Goal: Information Seeking & Learning: Learn about a topic

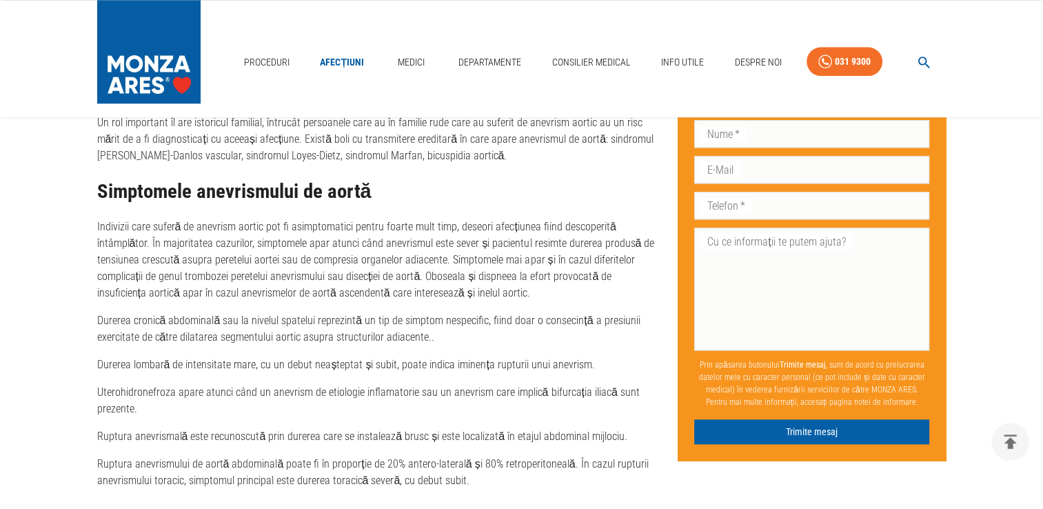
click at [95, 224] on div "Anevrismul de [MEDICAL_DATA] - Cauze, simptome și tratament Publicat: [DATE] Ul…" at bounding box center [365, 123] width 581 height 2846
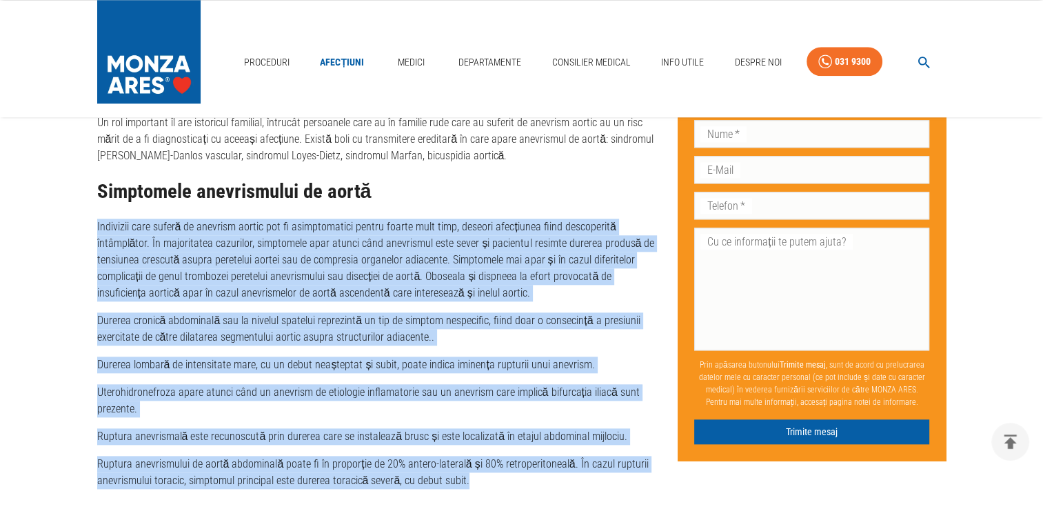
drag, startPoint x: 95, startPoint y: 225, endPoint x: 468, endPoint y: 481, distance: 452.2
click at [468, 481] on div "Anevrismul de [MEDICAL_DATA] - Cauze, simptome și tratament Publicat: [DATE] Ul…" at bounding box center [365, 123] width 581 height 2846
copy div "Loremipsu dolo sitame co adipisci elitse doe te incididuntutl etdolo magnaa eni…"
click at [317, 397] on p "Uterohidronefroza apare atunci când un anevrism de etiologie inflamatorie sau u…" at bounding box center [376, 400] width 559 height 33
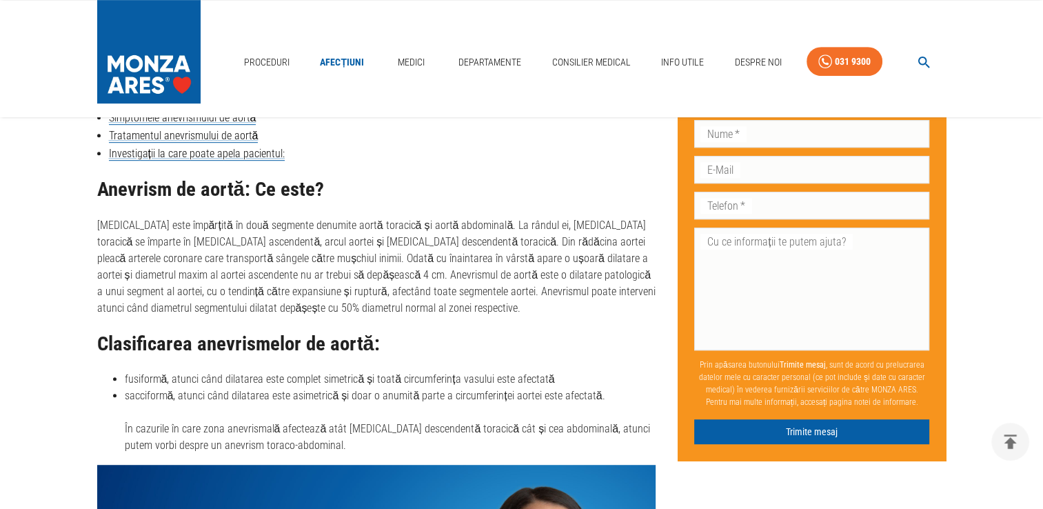
scroll to position [621, 0]
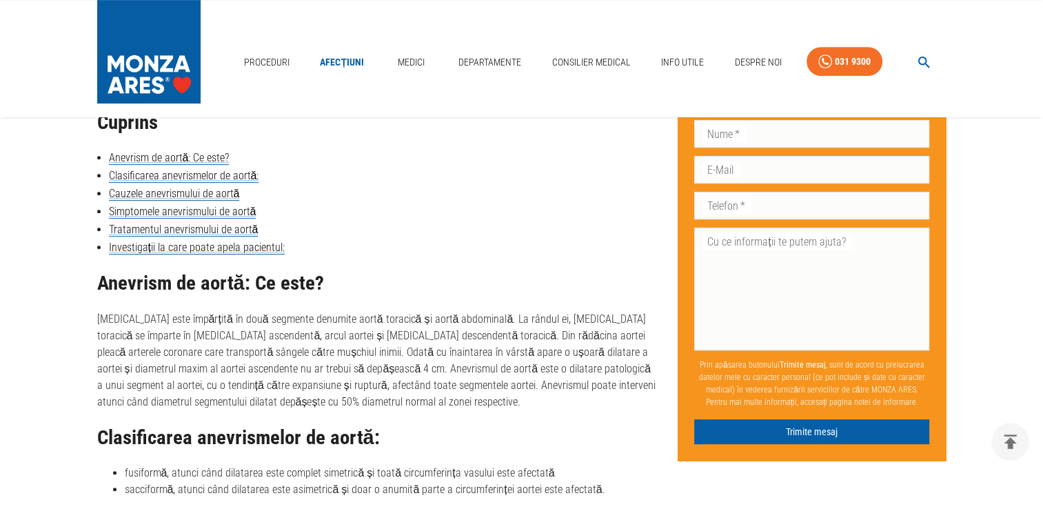
click at [181, 339] on p "[MEDICAL_DATA] este împărțită în două segmente denumite aortă toracică și aortă…" at bounding box center [376, 360] width 559 height 99
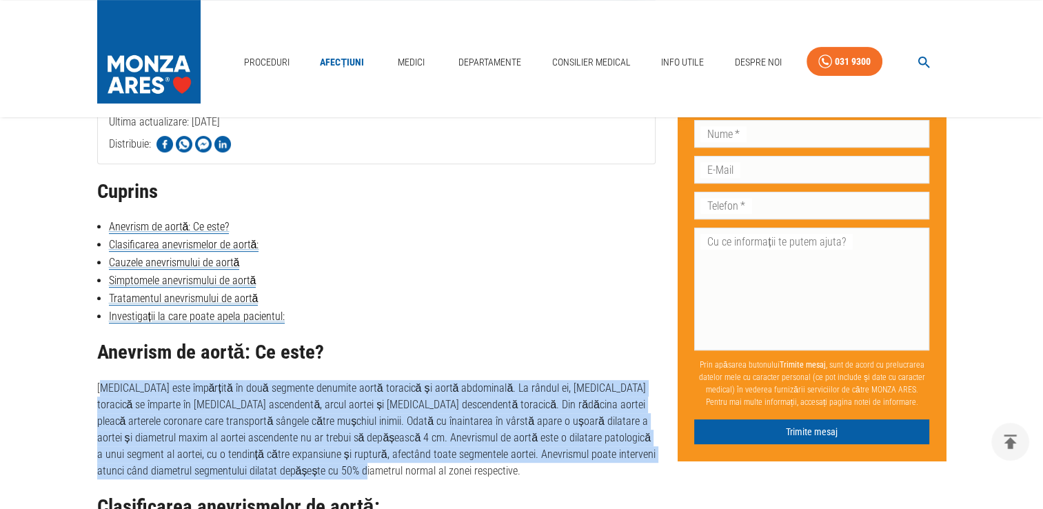
drag, startPoint x: 100, startPoint y: 386, endPoint x: 257, endPoint y: 466, distance: 175.5
click at [257, 466] on p "[MEDICAL_DATA] este împărțită în două segmente denumite aortă toracică și aortă…" at bounding box center [376, 429] width 559 height 99
copy p "orta este împărțită în două segmente denumite aortă toracică și aortă abdominal…"
click at [230, 263] on link "Cauzele anevrismului de aortă" at bounding box center [174, 263] width 131 height 14
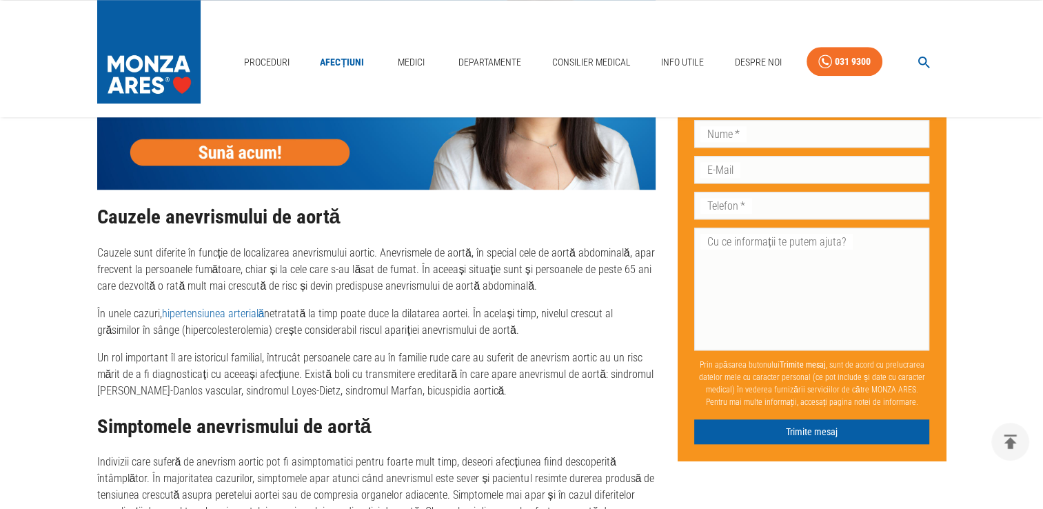
scroll to position [1294, 0]
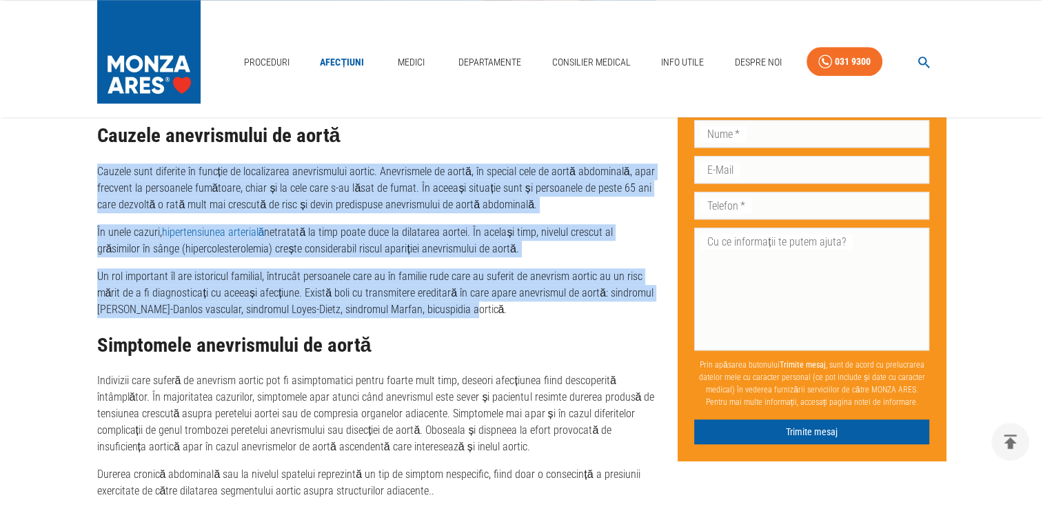
drag, startPoint x: 95, startPoint y: 168, endPoint x: 470, endPoint y: 315, distance: 403.2
click at [470, 315] on div "Anevrismul de [MEDICAL_DATA] - Cauze, simptome și tratament Publicat: [DATE] Ul…" at bounding box center [365, 277] width 581 height 2846
copy div "Cauzele sunt diferite în funcție de localizarea anevrismului aortic. Anevrismel…"
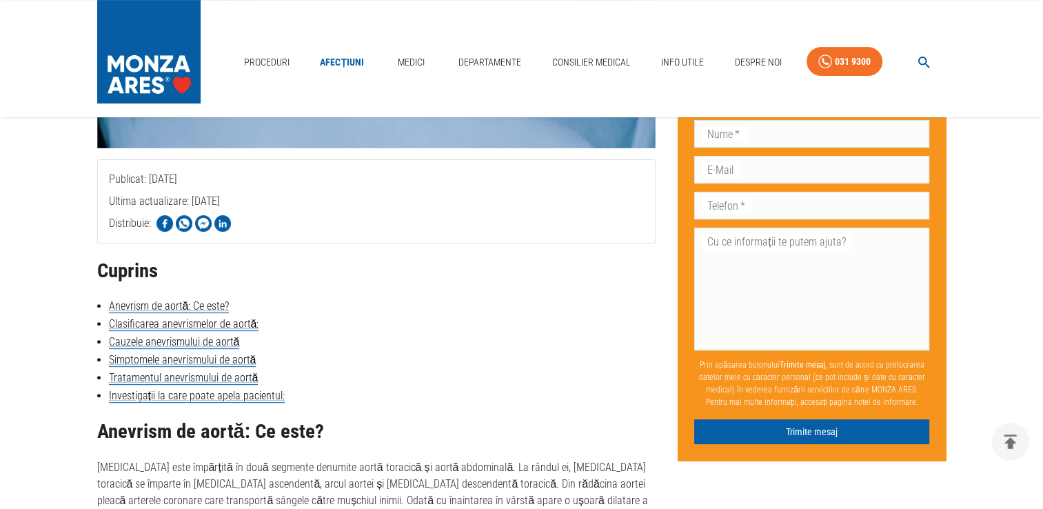
scroll to position [467, 0]
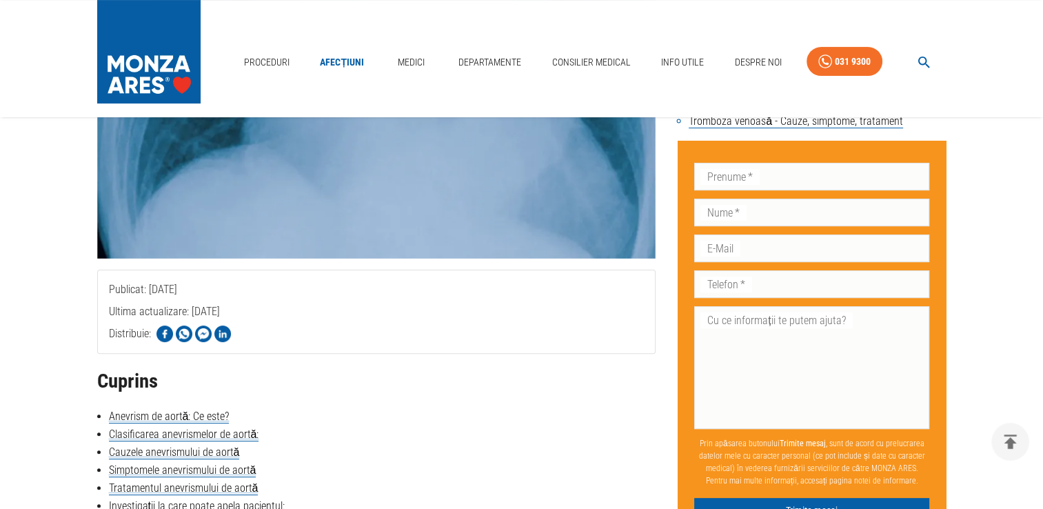
scroll to position [276, 0]
